Goal: Ask a question: Seek information or help from site administrators or community

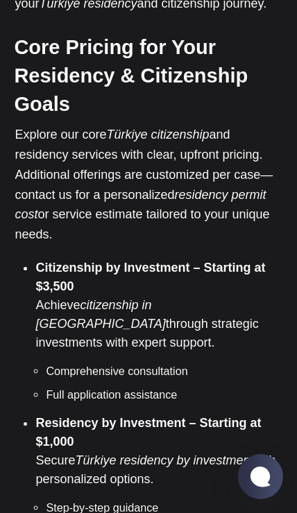
scroll to position [675, 0]
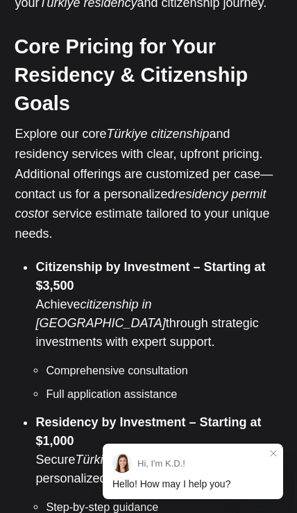
click at [197, 473] on jdiv "Hi, I'm K.D.!" at bounding box center [192, 462] width 161 height 19
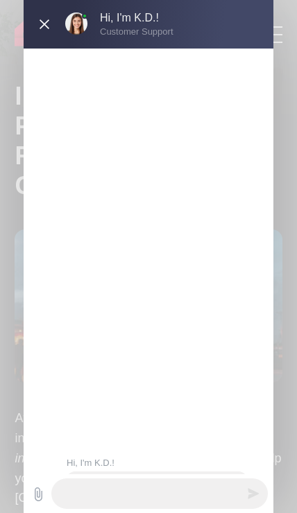
scroll to position [0, 0]
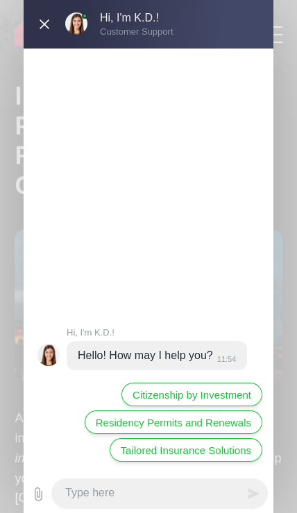
click at [82, 493] on textarea at bounding box center [159, 493] width 216 height 30
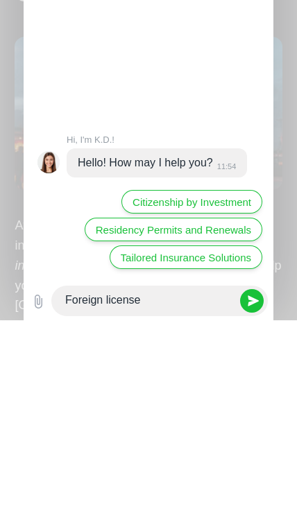
click at [106, 478] on textarea "Foreign license" at bounding box center [159, 493] width 216 height 30
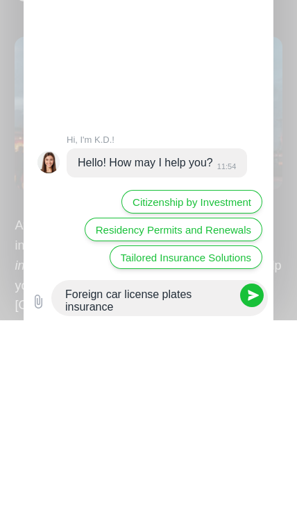
type textarea "Foreign car license plates insurance"
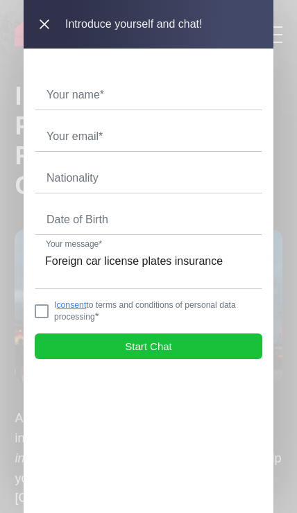
scroll to position [1, 1]
click at [44, 318] on jdiv at bounding box center [42, 311] width 14 height 14
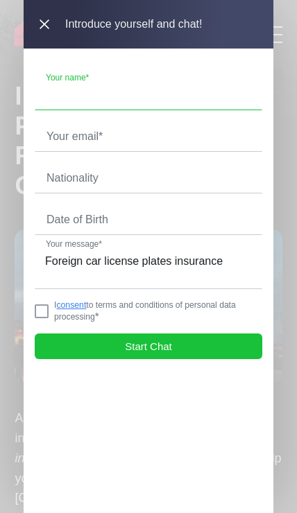
click at [71, 89] on input "text" at bounding box center [148, 94] width 226 height 29
type input "[PERSON_NAME]"
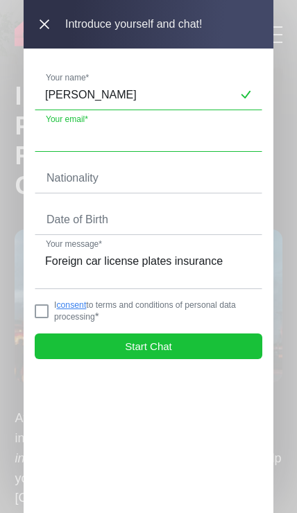
type input "[EMAIL_ADDRESS][DOMAIN_NAME]"
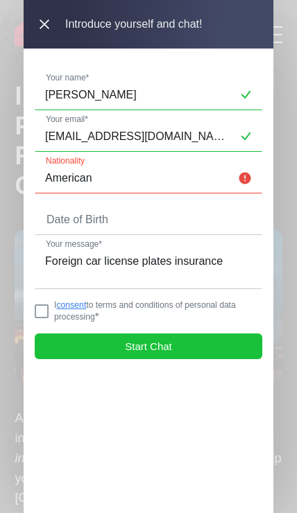
click at [234, 176] on input "American" at bounding box center [148, 178] width 226 height 29
click at [242, 174] on input "American" at bounding box center [148, 178] width 226 height 29
click at [67, 223] on input "tel" at bounding box center [148, 219] width 226 height 29
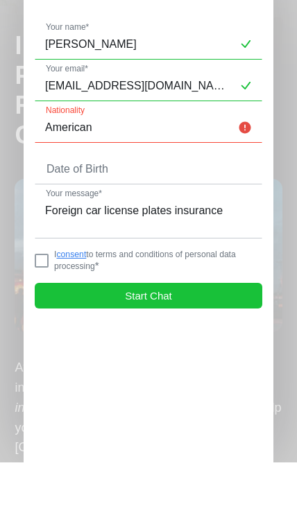
click at [237, 164] on input "American" at bounding box center [148, 178] width 226 height 29
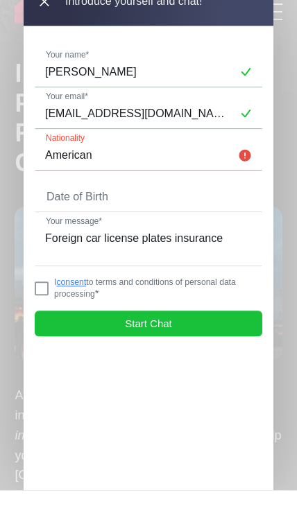
click at [114, 164] on input "American" at bounding box center [148, 178] width 226 height 29
click at [234, 164] on input "American" at bounding box center [148, 178] width 226 height 29
click at [98, 164] on input "American" at bounding box center [148, 178] width 226 height 29
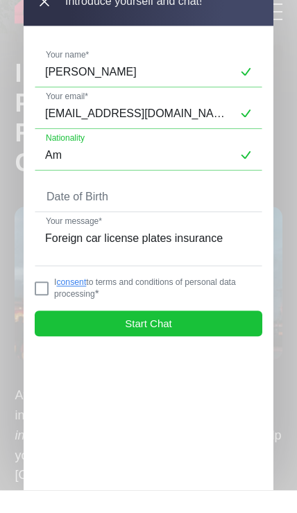
type input "A"
type input "USA"
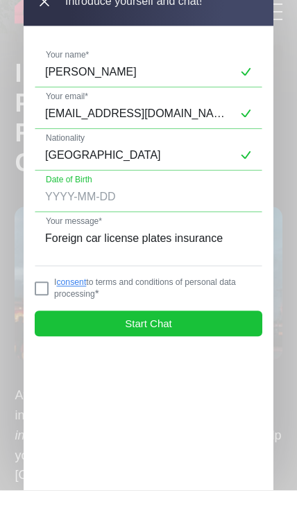
click at [130, 205] on input "tel" at bounding box center [148, 219] width 226 height 29
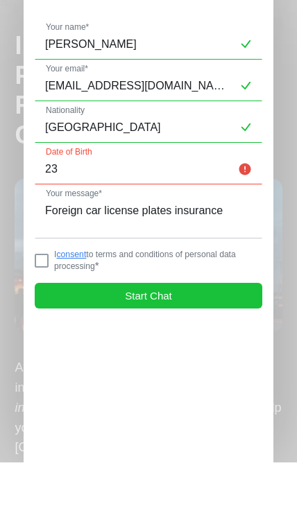
type input "2"
type input "1"
type input "1957-01-23"
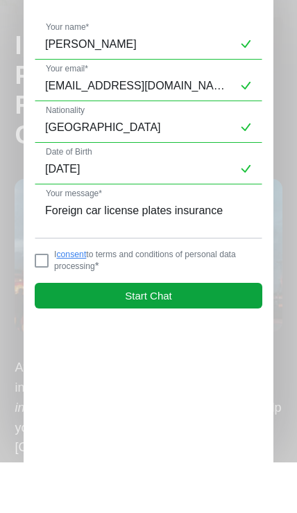
click at [152, 340] on span "Start Chat" at bounding box center [148, 346] width 47 height 12
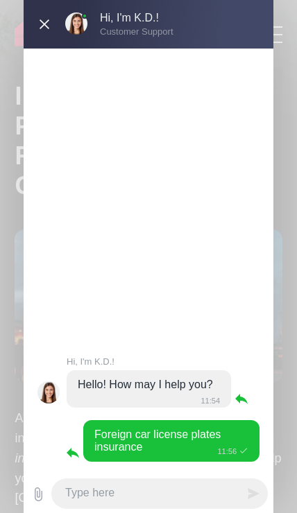
click at [90, 489] on textarea at bounding box center [159, 493] width 216 height 30
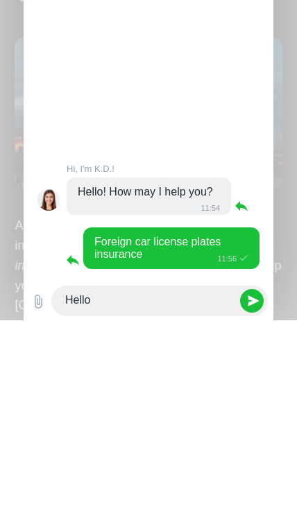
type textarea "Hello"
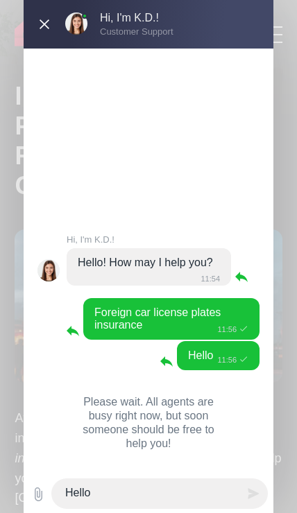
click at [79, 21] on jdiv at bounding box center [76, 23] width 22 height 22
click at [79, 488] on textarea "Hello" at bounding box center [159, 493] width 216 height 30
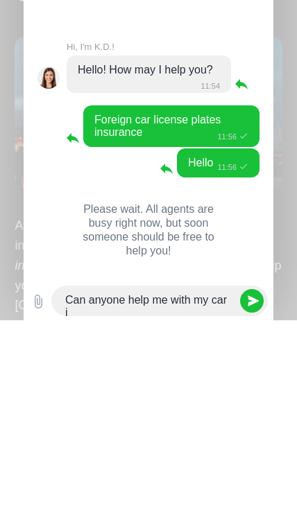
scroll to position [0, 0]
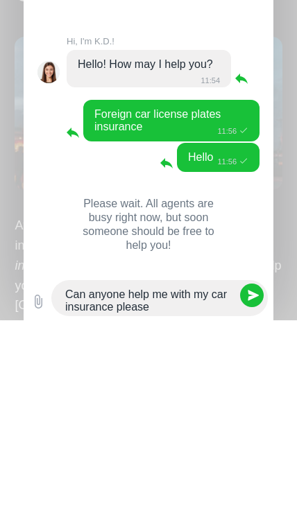
type textarea "Can anyone help me with my car insurance please!"
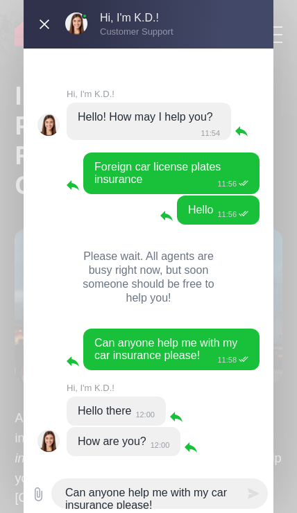
click at [80, 490] on textarea "Can anyone help me with my car insurance please!" at bounding box center [159, 493] width 216 height 30
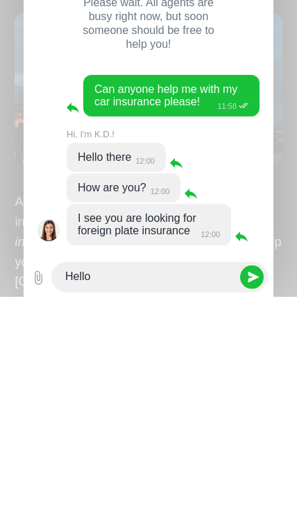
scroll to position [32, 0]
type textarea "Hello 🤗"
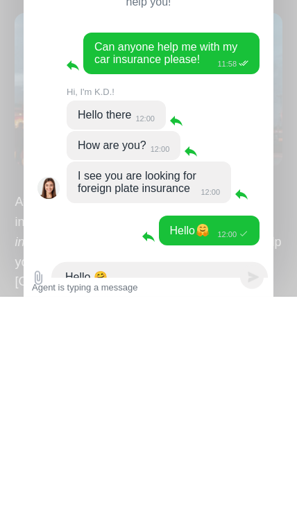
scroll to position [76, 0]
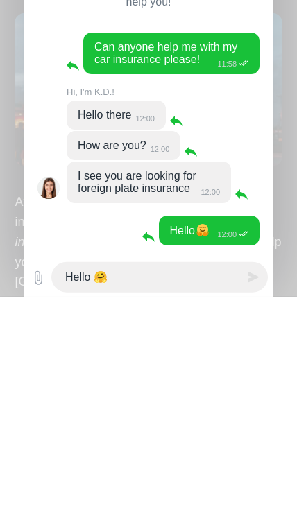
click at [225, 378] on jdiv "I see you are looking for foreign plate insurance 12:00" at bounding box center [149, 399] width 164 height 42
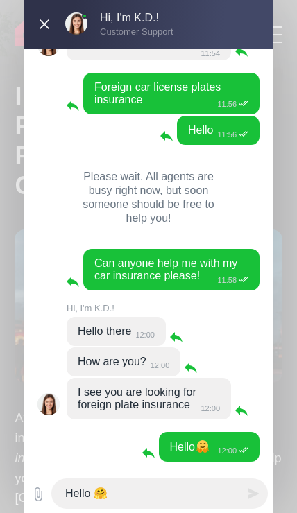
click at [97, 495] on textarea "Hello 🤗" at bounding box center [159, 493] width 216 height 30
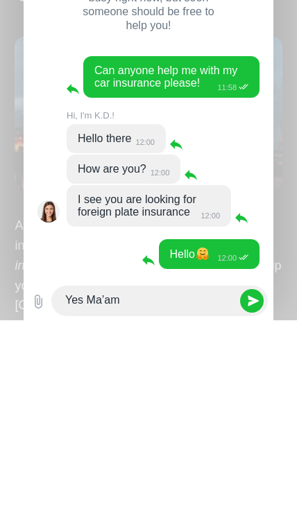
type textarea "Yes Ma’am"
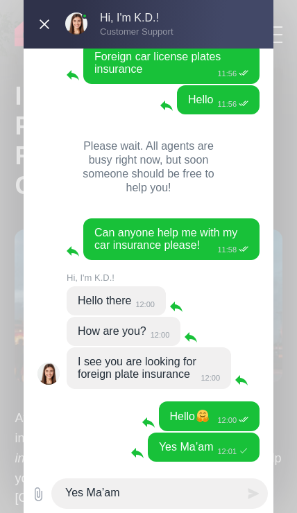
scroll to position [108, 0]
click at [79, 493] on textarea "Yes Ma’am" at bounding box center [159, 493] width 216 height 30
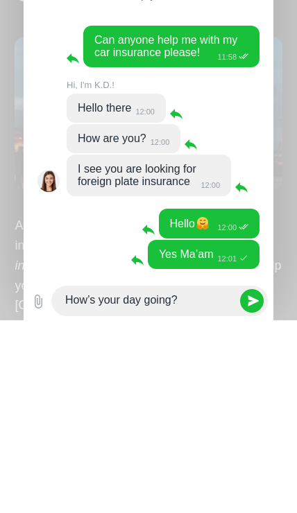
type textarea "How’s your day going?"
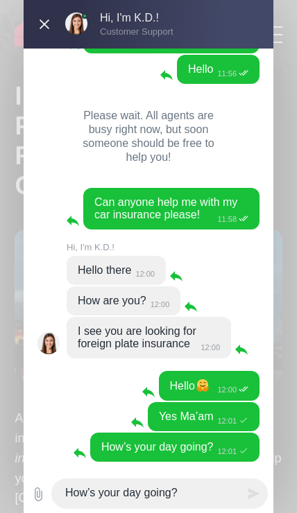
scroll to position [141, 0]
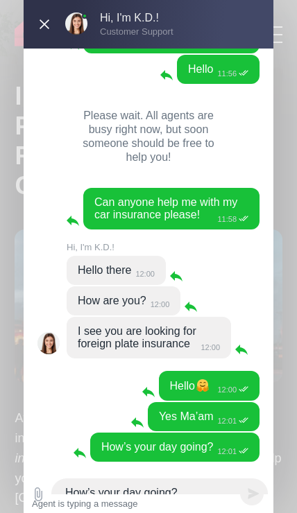
click at [231, 328] on jdiv "I see you are looking for foreign plate insurance 12:00" at bounding box center [158, 338] width 183 height 43
click at [221, 327] on jdiv "I see you are looking for foreign plate insurance 12:00" at bounding box center [149, 338] width 164 height 42
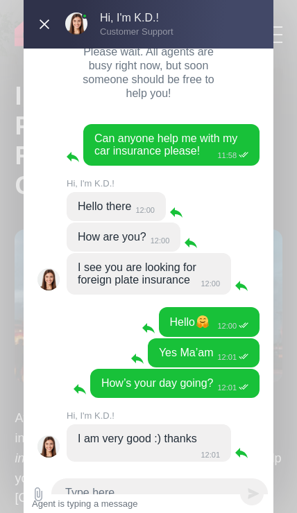
scroll to position [209, 0]
click at [222, 437] on jdiv "I am very good :) thanks 12:01" at bounding box center [149, 442] width 164 height 37
click at [186, 446] on jdiv "I am very good :) thanks 12:01" at bounding box center [149, 442] width 164 height 37
click at [82, 491] on textarea at bounding box center [159, 493] width 216 height 30
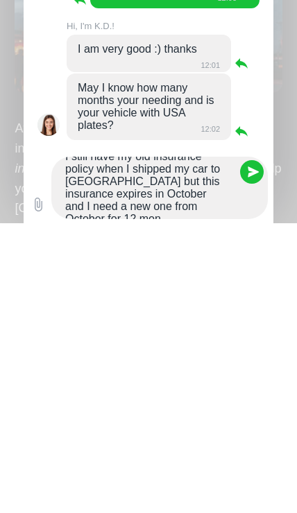
scroll to position [29, 0]
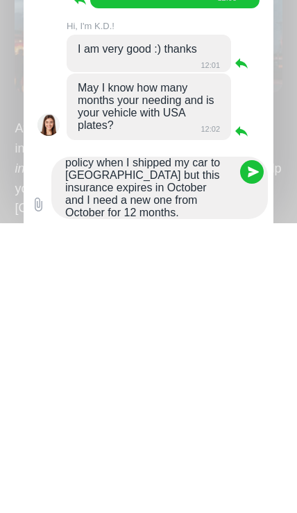
type textarea "I still have my old insurance policy when I shipped my car to [GEOGRAPHIC_DATA]…"
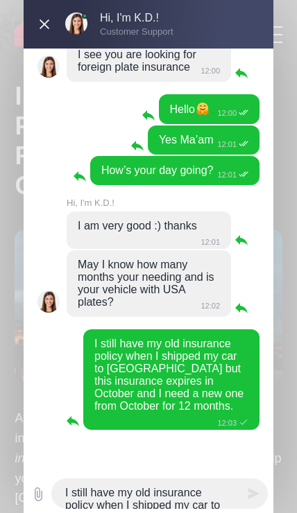
scroll to position [433, 0]
click at [82, 483] on textarea "I still have my old insurance policy when I shipped my car to [GEOGRAPHIC_DATA]…" at bounding box center [159, 493] width 216 height 30
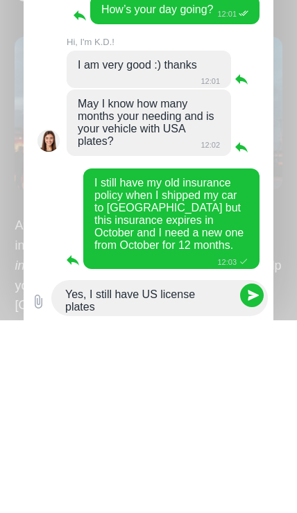
scroll to position [0, 0]
type textarea "Yes, I still have US license plates"
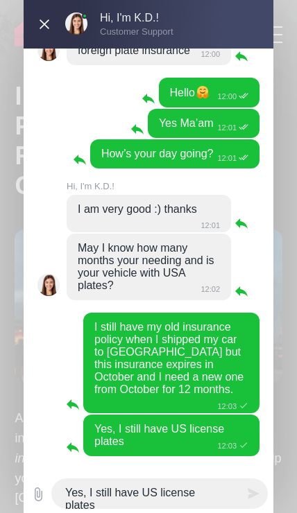
scroll to position [454, 0]
click at [78, 491] on textarea "Yes, I still have US license plates" at bounding box center [159, 493] width 216 height 30
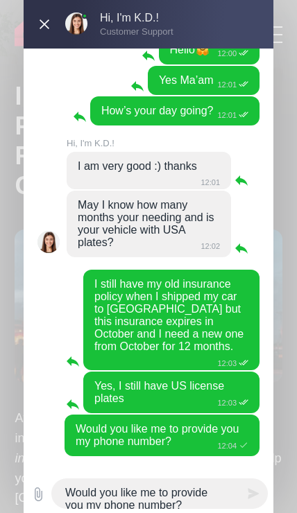
scroll to position [501, 0]
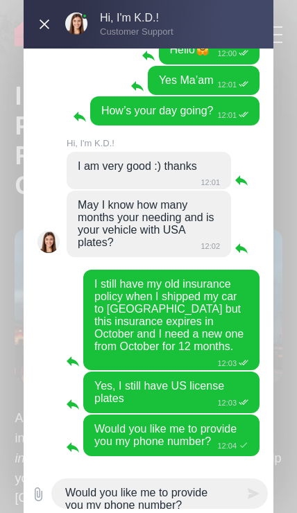
click at [68, 490] on textarea "Would you like me to provide you my phone number?" at bounding box center [159, 493] width 216 height 30
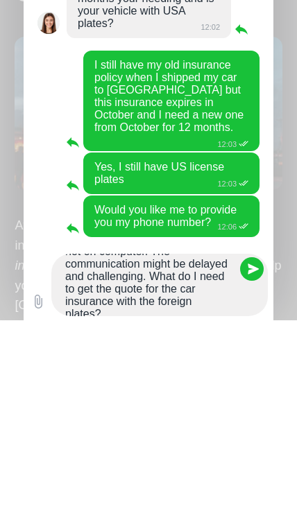
scroll to position [42, 0]
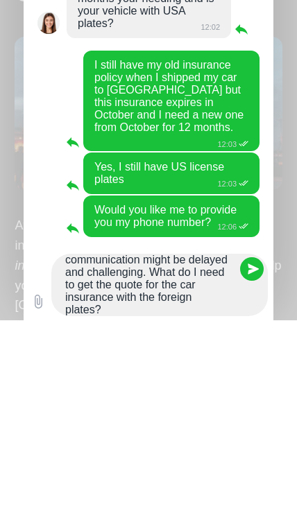
type textarea "I’m sitting in my car right now, not on computer. The communication might be de…"
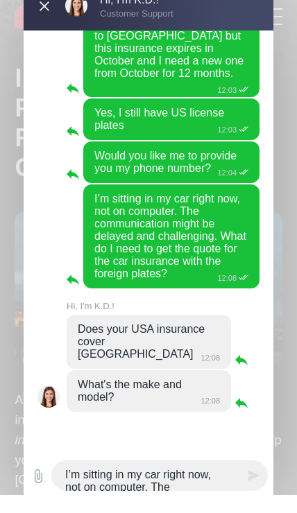
scroll to position [762, 0]
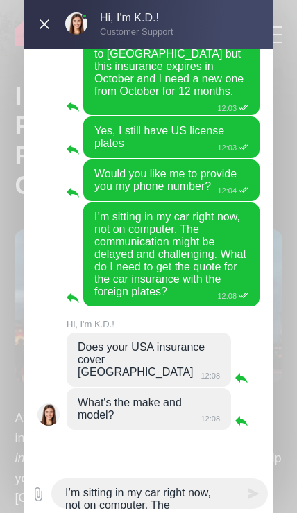
click at [87, 493] on textarea "I’m sitting in my car right now, not on computer. The communication might be de…" at bounding box center [159, 493] width 216 height 30
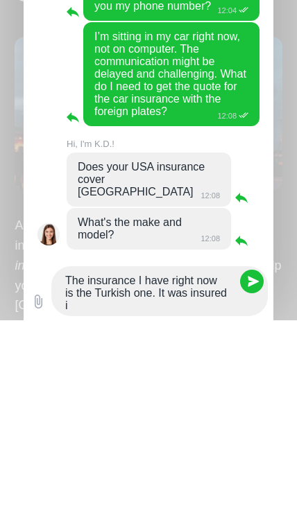
scroll to position [0, 0]
type textarea "The insurance I have right now is the Turkish one. It was insured in [GEOGRAPHI…"
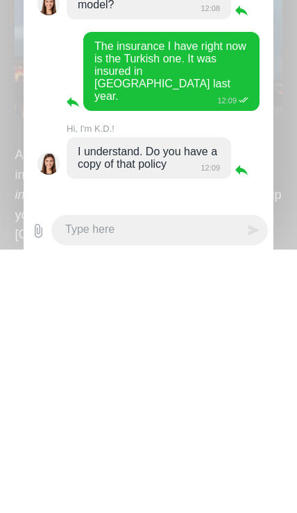
scroll to position [905, 0]
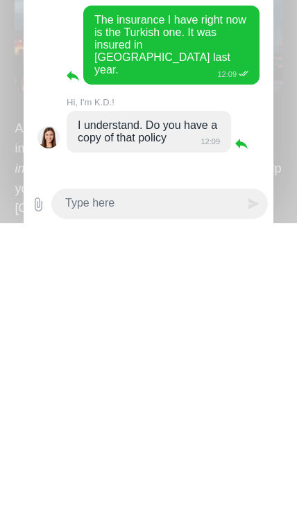
click at [35, 485] on input "file" at bounding box center [38, 493] width 17 height 17
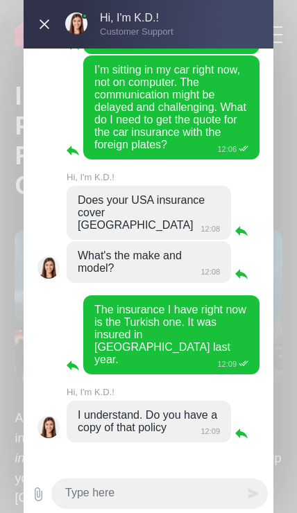
type input "C:\fakepath\image.jpg"
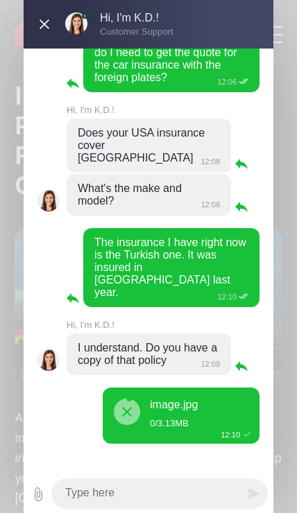
scroll to position [975, 0]
click at [82, 497] on textarea at bounding box center [159, 493] width 216 height 30
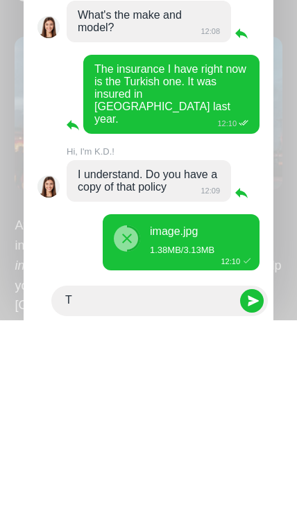
scroll to position [956, 0]
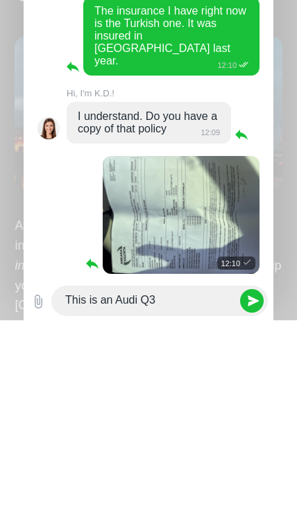
type textarea "This is an Audi Q3"
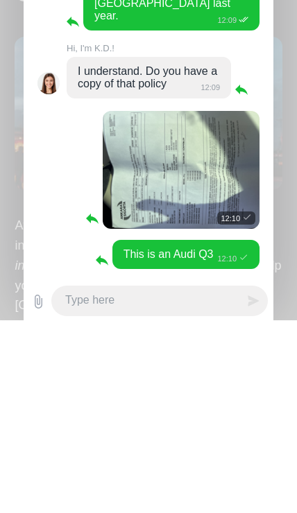
scroll to position [1058, 0]
type textarea "2021"
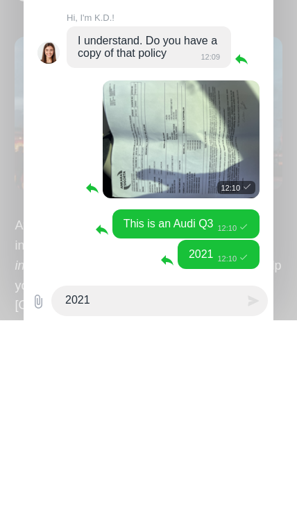
scroll to position [1091, 0]
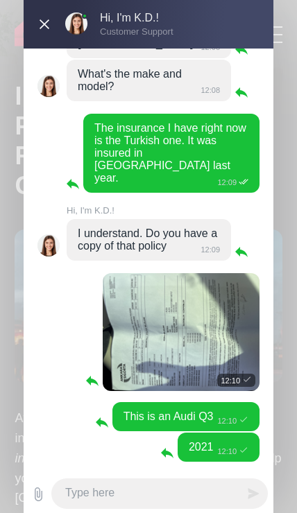
click at [92, 489] on textarea at bounding box center [159, 493] width 216 height 30
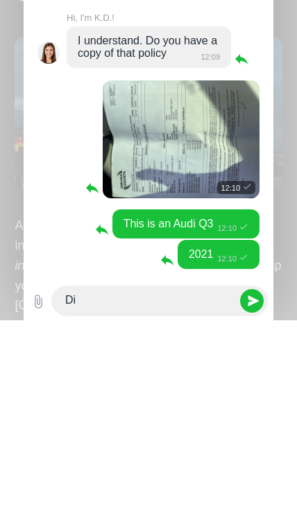
type textarea "D"
type textarea "Do you see the policy?"
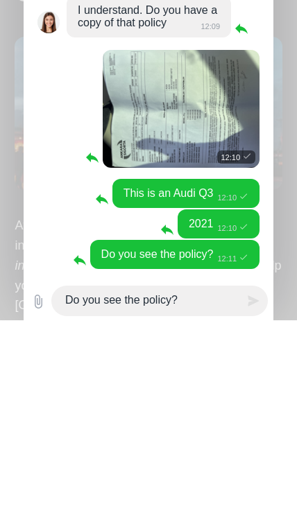
scroll to position [1123, 0]
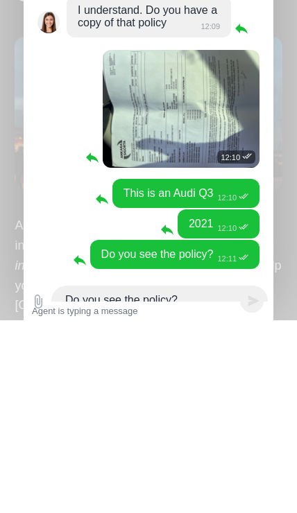
click at [185, 243] on img at bounding box center [181, 302] width 157 height 118
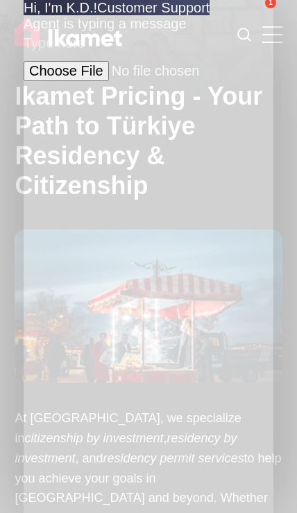
scroll to position [1181, 0]
click at [79, 58] on textarea at bounding box center [112, 46] width 177 height 22
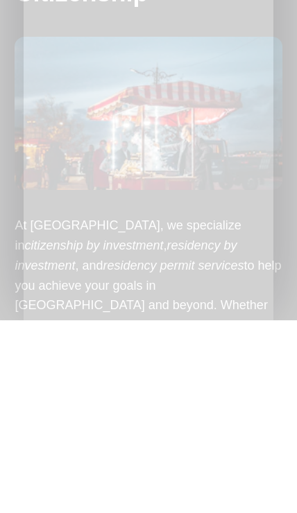
scroll to position [1229, 0]
type textarea "T"
type textarea "W"
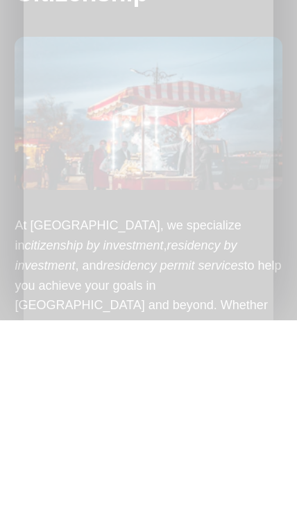
type textarea "Can you please send it to my email please!🙏🏼"
type textarea "[EMAIL_ADDRESS][DOMAIN_NAME]"
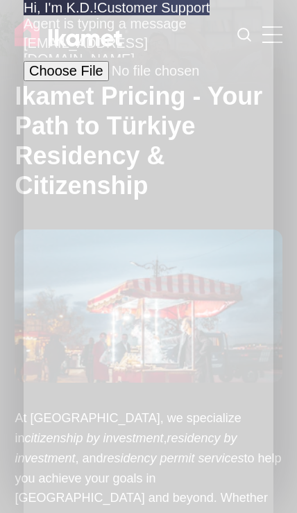
scroll to position [1804, 0]
click at [89, 58] on textarea "[EMAIL_ADDRESS][DOMAIN_NAME]" at bounding box center [112, 46] width 177 height 22
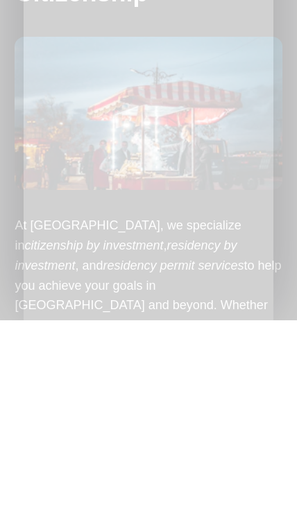
type textarea "Yes please!🙏🏼"
type textarea "I’m in my car so I cannot fill out the applications. I can do it in a few hours…"
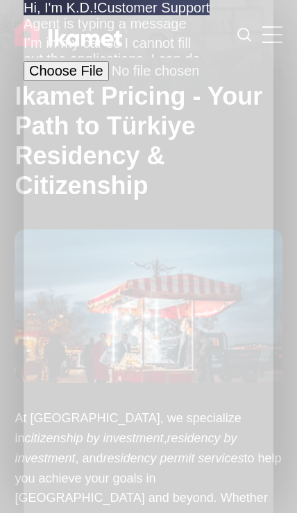
scroll to position [2072, 0]
click at [87, 58] on textarea at bounding box center [112, 46] width 177 height 22
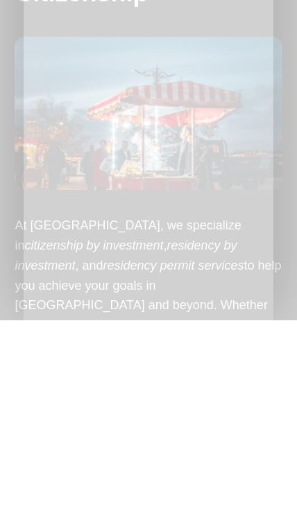
type textarea "This time I received it."
type textarea "If I need any advice I will contact you."
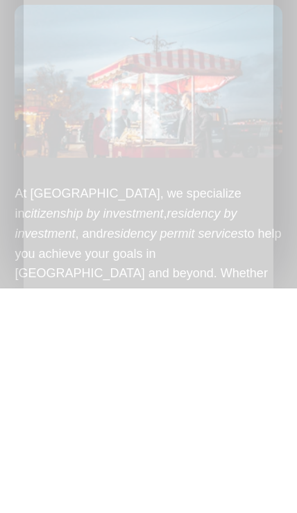
type textarea "Thank you so very much. Have a wonderful day. 🤗"
